Goal: Entertainment & Leisure: Consume media (video, audio)

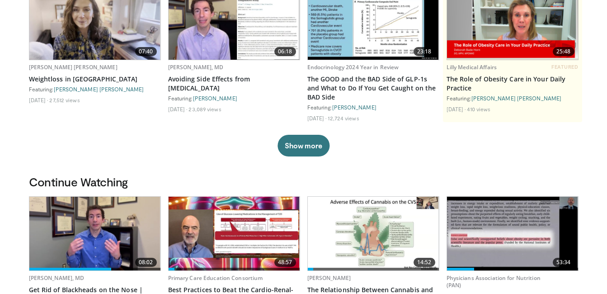
scroll to position [199, 0]
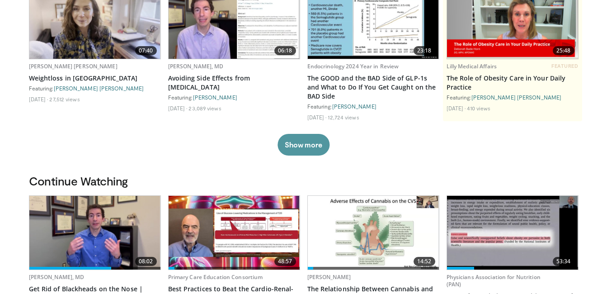
click at [304, 141] on button "Show more" at bounding box center [304, 145] width 52 height 22
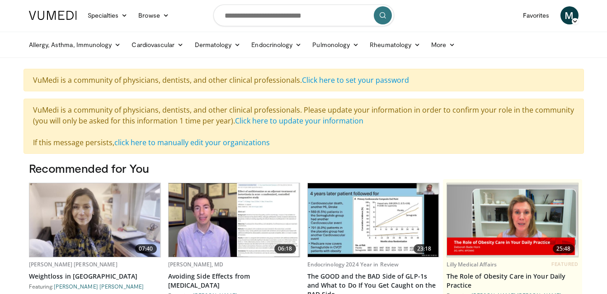
scroll to position [0, 0]
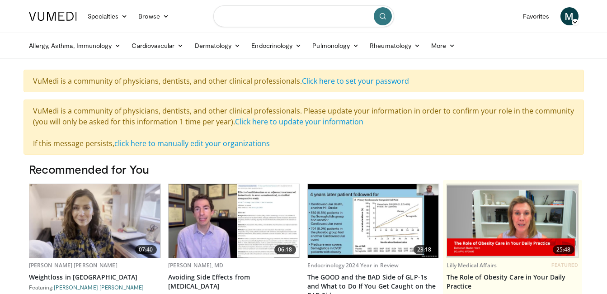
click at [320, 17] on input "Search topics, interventions" at bounding box center [303, 16] width 181 height 22
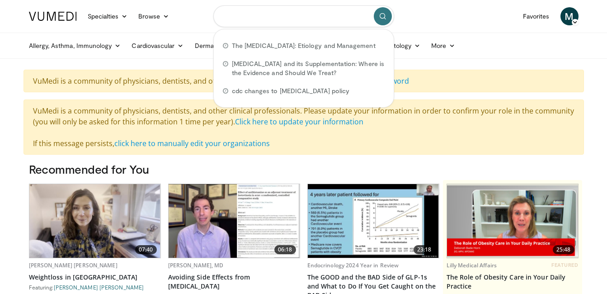
paste input "**********"
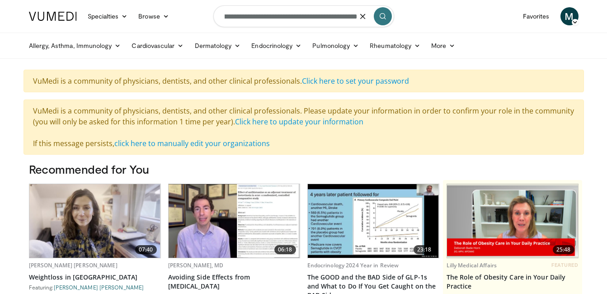
type input "**********"
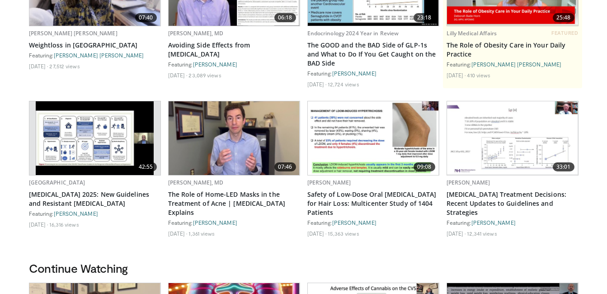
scroll to position [235, 0]
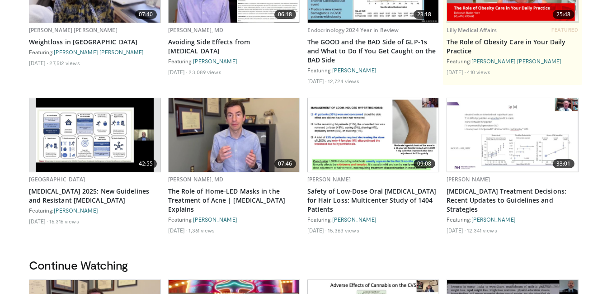
click at [95, 120] on img at bounding box center [95, 135] width 118 height 74
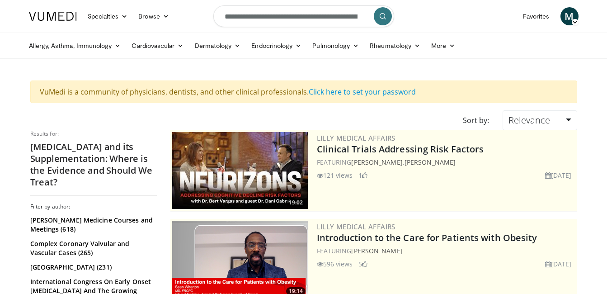
click at [78, 161] on h2 "[MEDICAL_DATA] and its Supplementation: Where is the Evidence and Should We Tre…" at bounding box center [93, 164] width 127 height 47
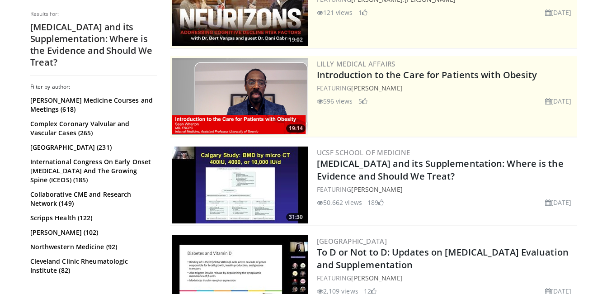
scroll to position [181, 0]
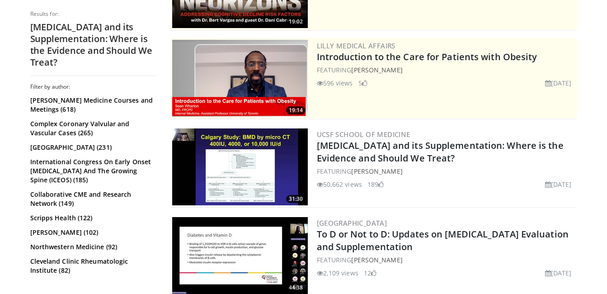
click at [228, 167] on img at bounding box center [240, 166] width 136 height 77
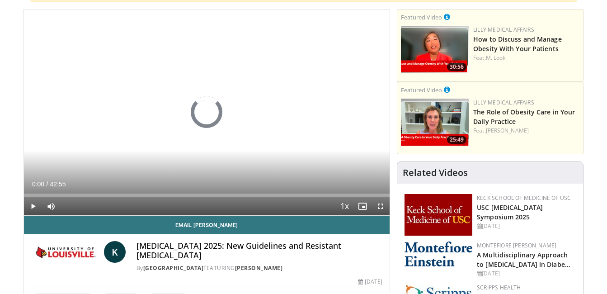
scroll to position [109, 0]
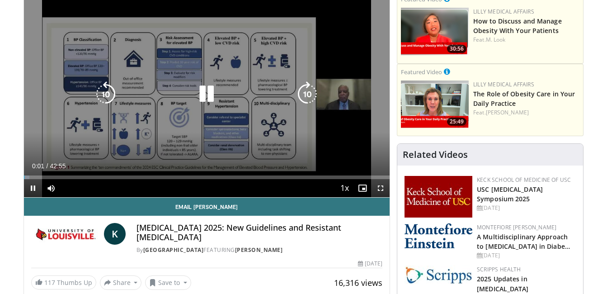
click at [221, 97] on div "Video Player" at bounding box center [207, 94] width 220 height 18
click at [212, 95] on icon "Video Player" at bounding box center [206, 93] width 25 height 25
click at [212, 88] on icon "Video Player" at bounding box center [206, 93] width 25 height 25
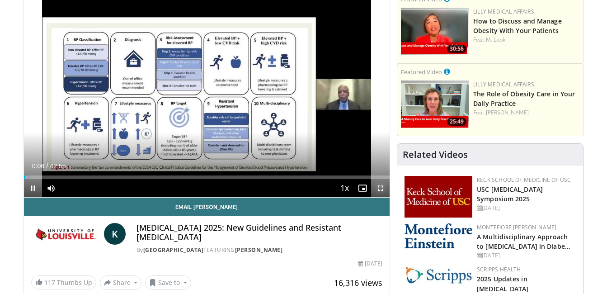
click at [379, 189] on span "Video Player" at bounding box center [381, 188] width 18 height 18
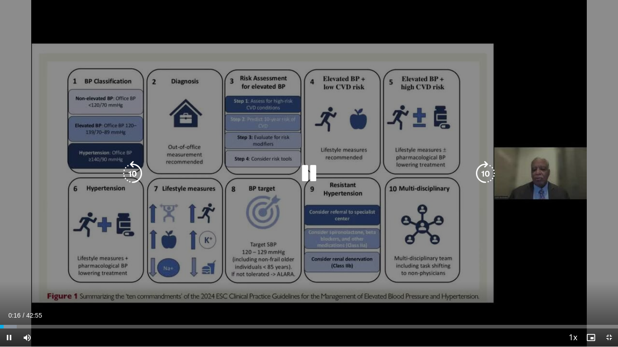
click at [390, 196] on div "10 seconds Tap to unmute" at bounding box center [309, 173] width 618 height 347
click at [303, 204] on div "10 seconds Tap to unmute" at bounding box center [309, 173] width 618 height 347
click at [133, 163] on icon "Video Player" at bounding box center [132, 173] width 25 height 25
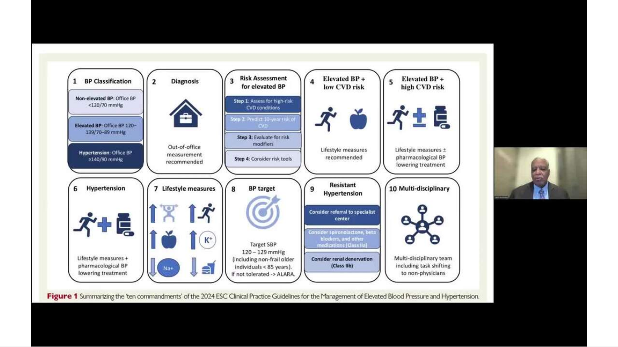
click at [304, 175] on div "20 seconds Tap to unmute" at bounding box center [309, 173] width 618 height 347
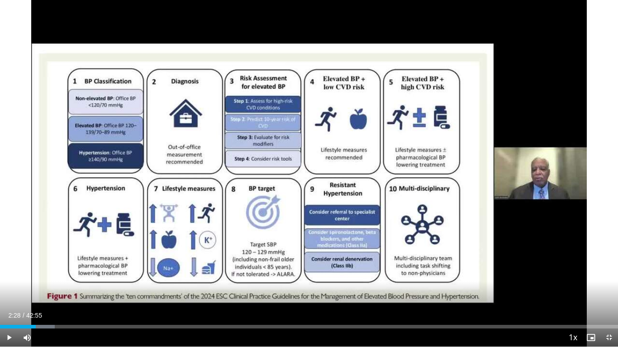
click at [304, 175] on div "20 seconds Tap to unmute" at bounding box center [309, 173] width 618 height 347
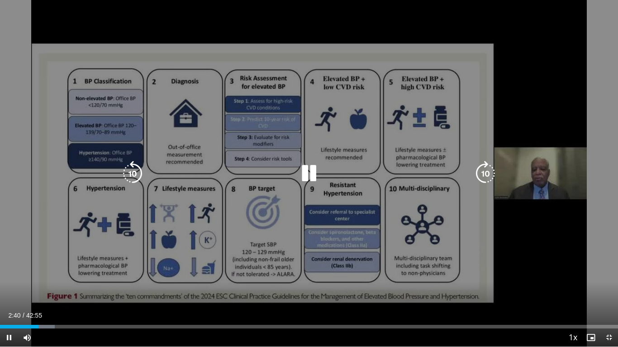
click at [133, 175] on icon "Video Player" at bounding box center [132, 173] width 25 height 25
click at [221, 183] on div "10 seconds Tap to unmute" at bounding box center [309, 173] width 618 height 347
click at [251, 154] on div "10 seconds Tap to unmute" at bounding box center [309, 173] width 618 height 347
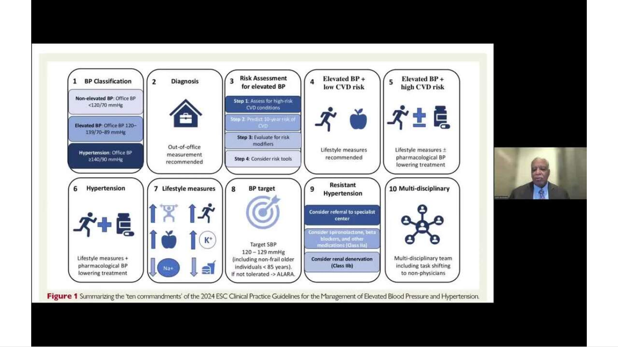
click at [251, 154] on div "10 seconds Tap to unmute" at bounding box center [309, 173] width 618 height 347
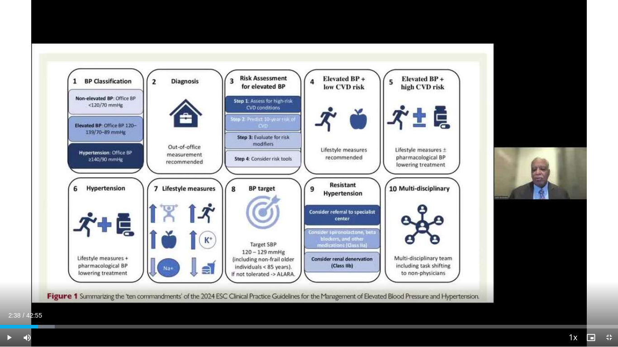
click at [251, 154] on div "10 seconds Tap to unmute" at bounding box center [309, 173] width 618 height 347
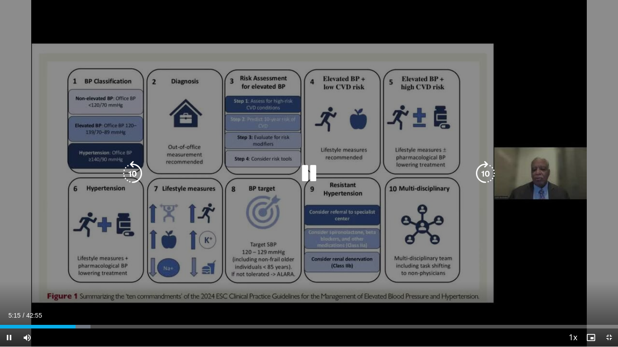
click at [134, 180] on icon "Video Player" at bounding box center [132, 173] width 25 height 25
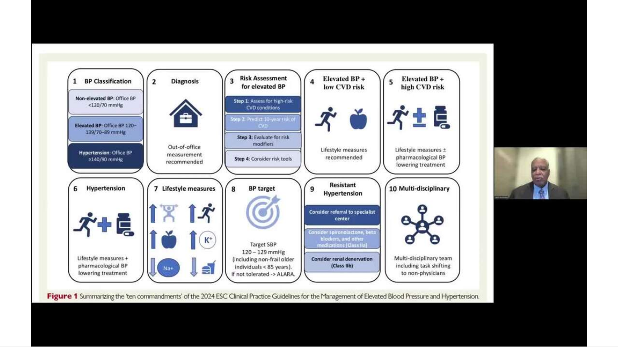
click at [134, 180] on div "20 seconds Tap to unmute" at bounding box center [309, 173] width 618 height 347
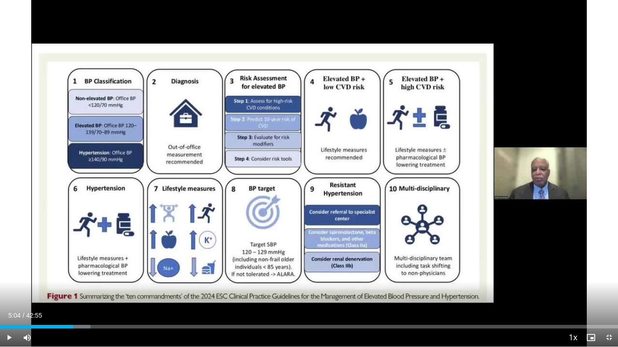
click at [134, 180] on div "20 seconds Tap to unmute" at bounding box center [309, 173] width 618 height 347
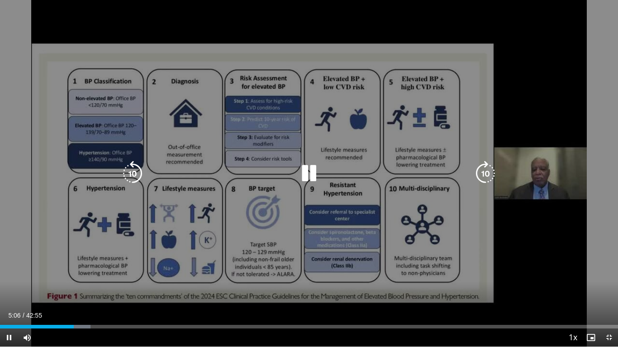
click at [134, 173] on icon "Video Player" at bounding box center [132, 173] width 25 height 25
click at [183, 141] on div "20 seconds Tap to unmute" at bounding box center [309, 173] width 618 height 347
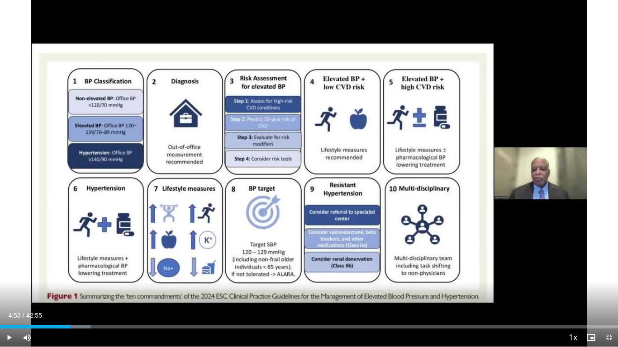
click at [183, 141] on div "20 seconds Tap to unmute" at bounding box center [309, 173] width 618 height 347
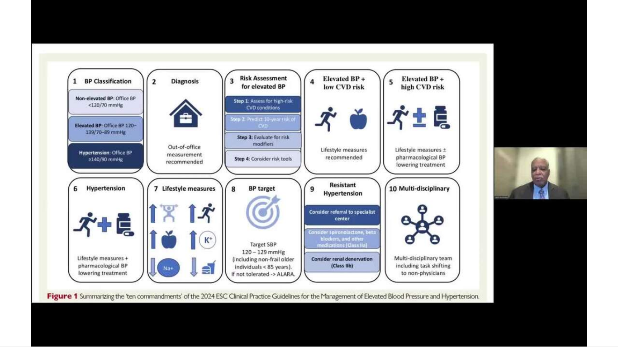
click at [183, 141] on div "20 seconds Tap to unmute" at bounding box center [309, 173] width 618 height 347
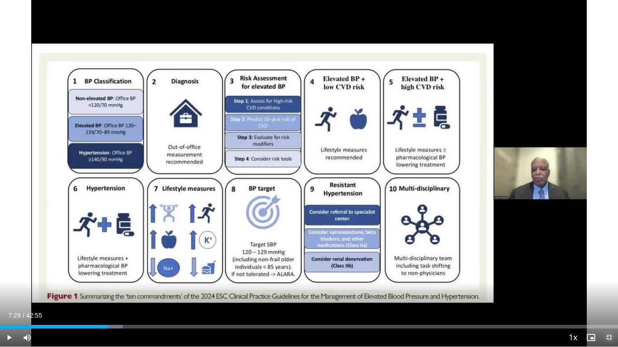
click at [607, 293] on span "Video Player" at bounding box center [609, 338] width 18 height 18
